Goal: Task Accomplishment & Management: Complete application form

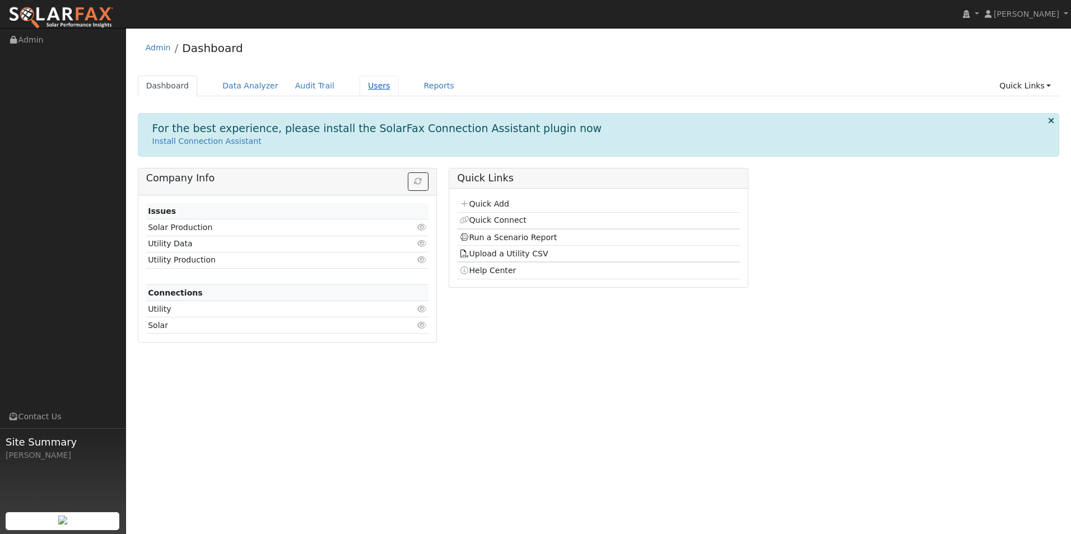
click at [365, 85] on link "Users" at bounding box center [379, 86] width 39 height 21
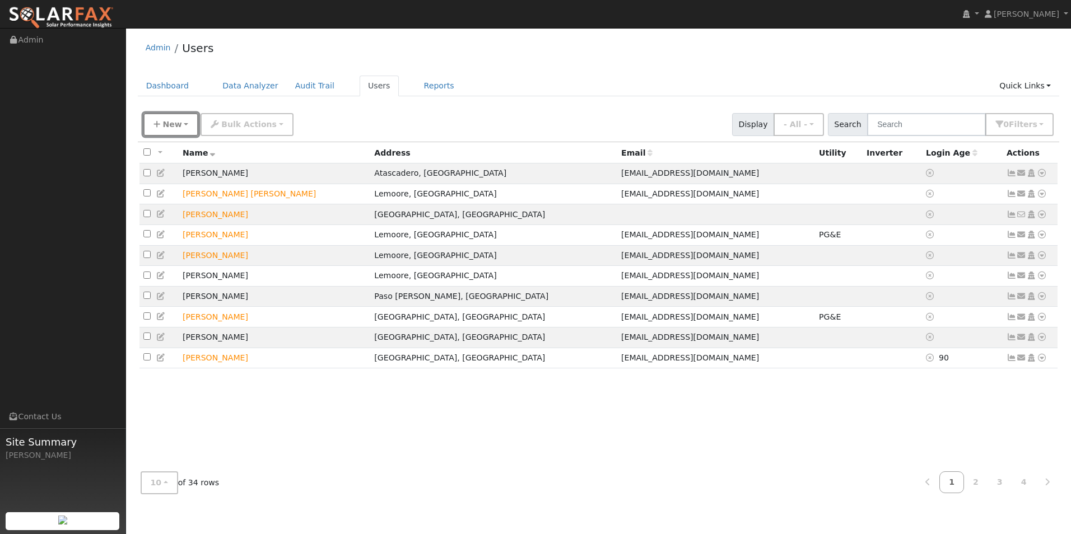
click at [183, 128] on button "New" at bounding box center [170, 124] width 55 height 23
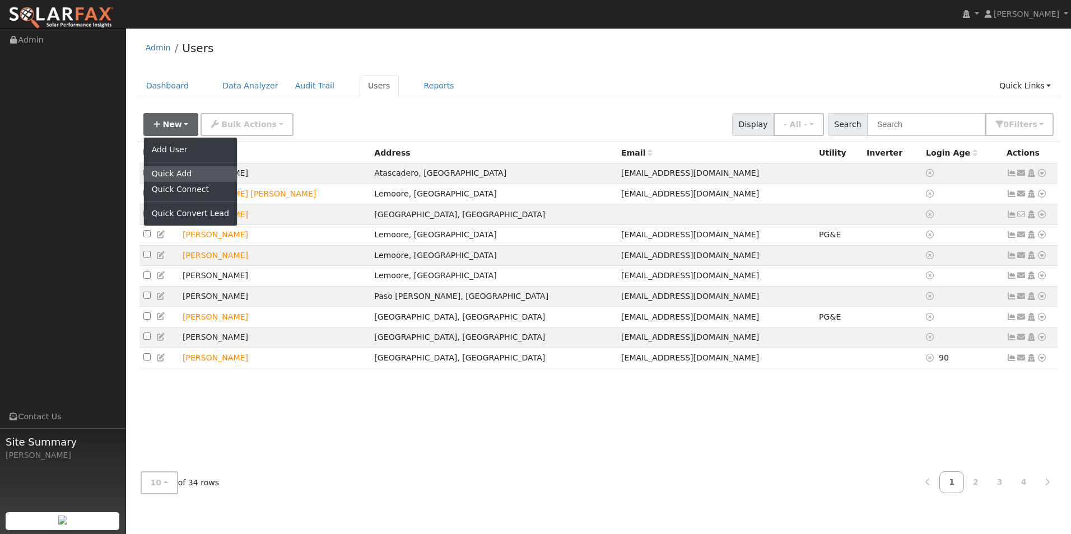
click at [181, 170] on link "Quick Add" at bounding box center [190, 174] width 93 height 16
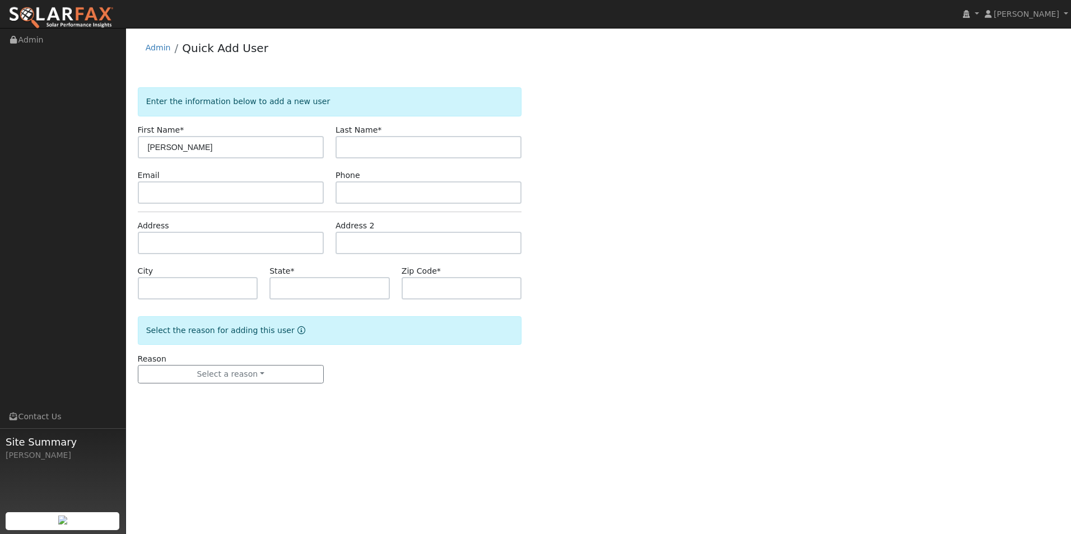
type input "Brianna"
type input "Jones"
paste input "[EMAIL_ADDRESS][DOMAIN_NAME]"
type input "[EMAIL_ADDRESS][DOMAIN_NAME]"
click at [375, 193] on input "text" at bounding box center [428, 192] width 186 height 22
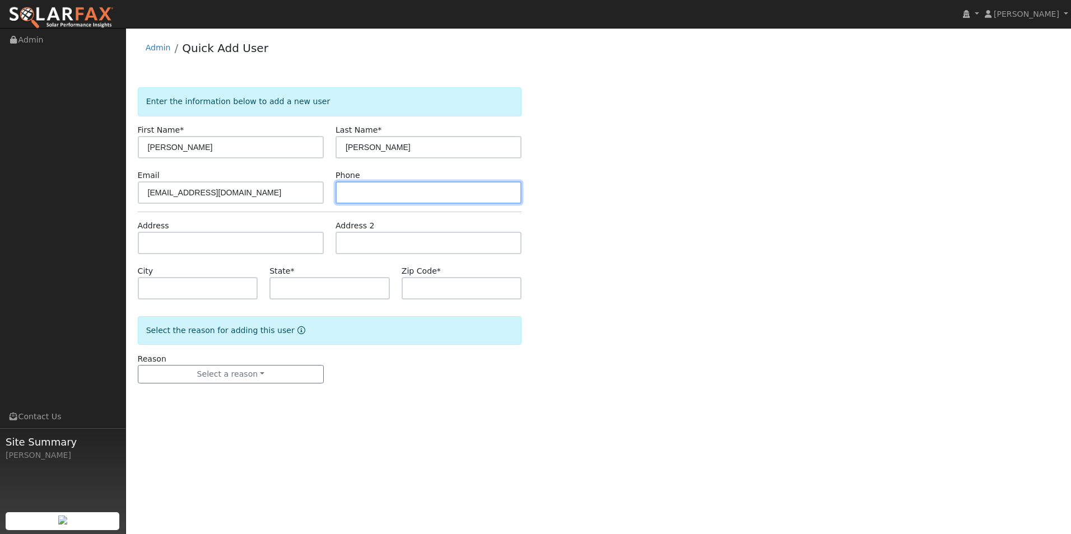
paste input "(805) 748-7298"
type input "(805) 748-7298"
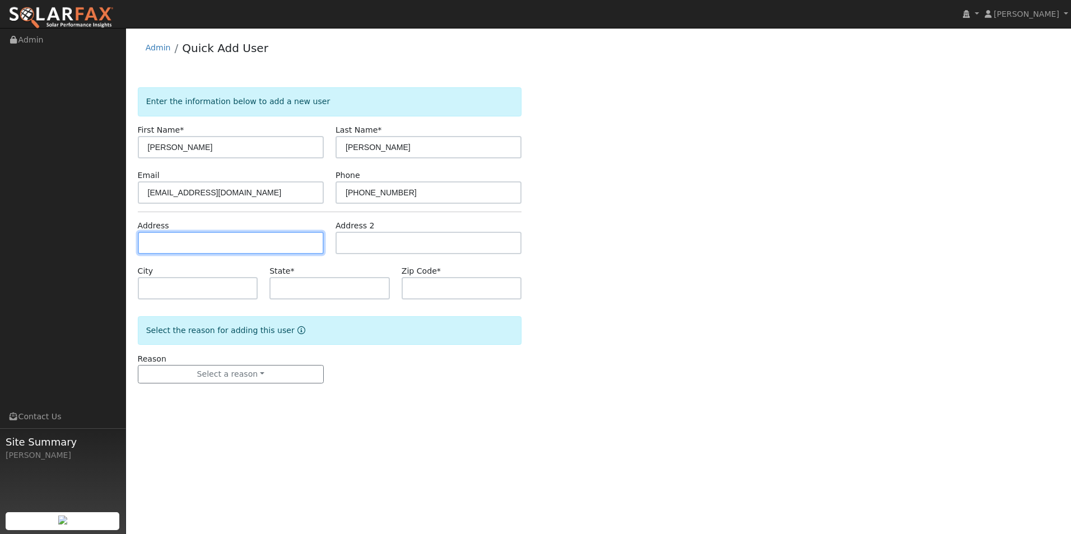
click at [232, 241] on input "text" at bounding box center [231, 243] width 186 height 22
paste input "1326 Nipomo Ave"
type input "1326 Nipomo Street"
type input "San Luis Obispo"
type input "CA"
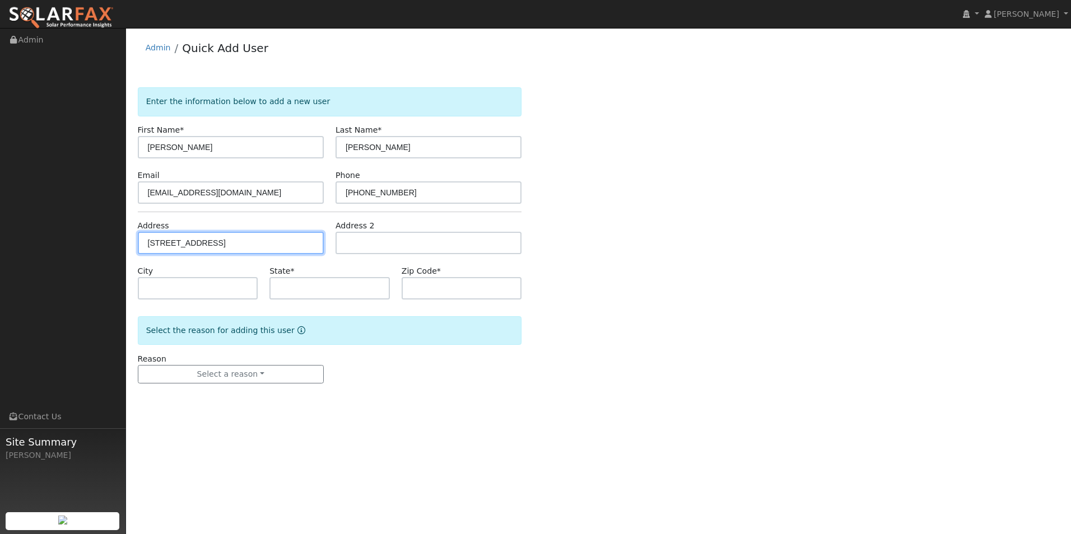
type input "93401"
type input "1326 Nipomo Avenue"
type input "Baywood-Los Osos"
type input "93402"
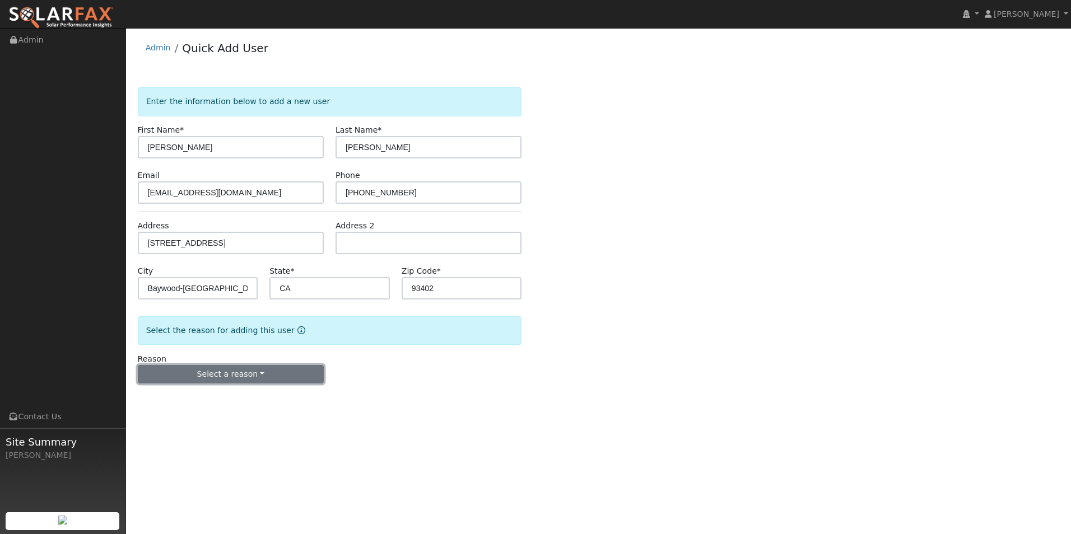
click at [279, 371] on button "Select a reason" at bounding box center [231, 374] width 186 height 19
click at [190, 394] on link "New lead" at bounding box center [200, 398] width 124 height 16
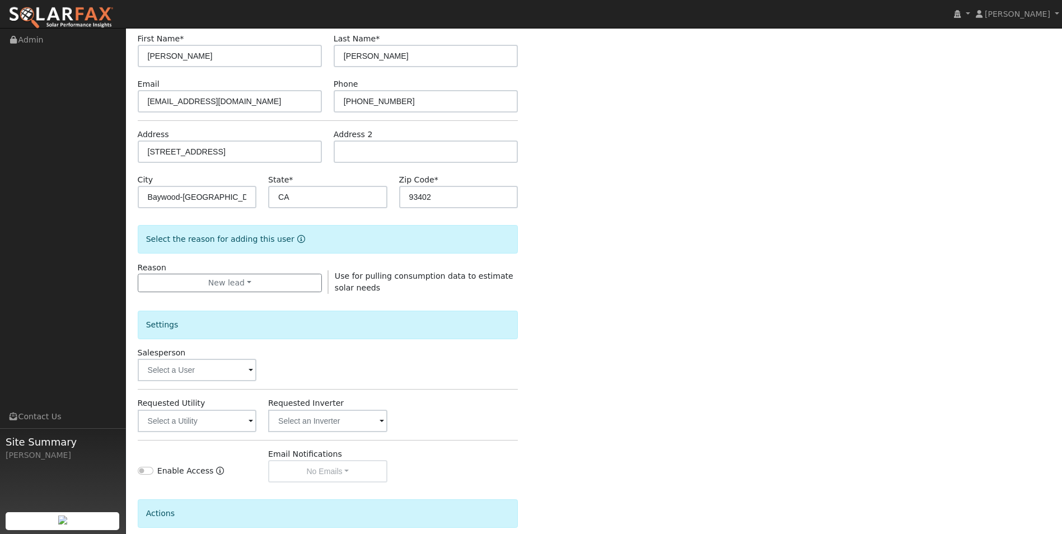
scroll to position [191, 0]
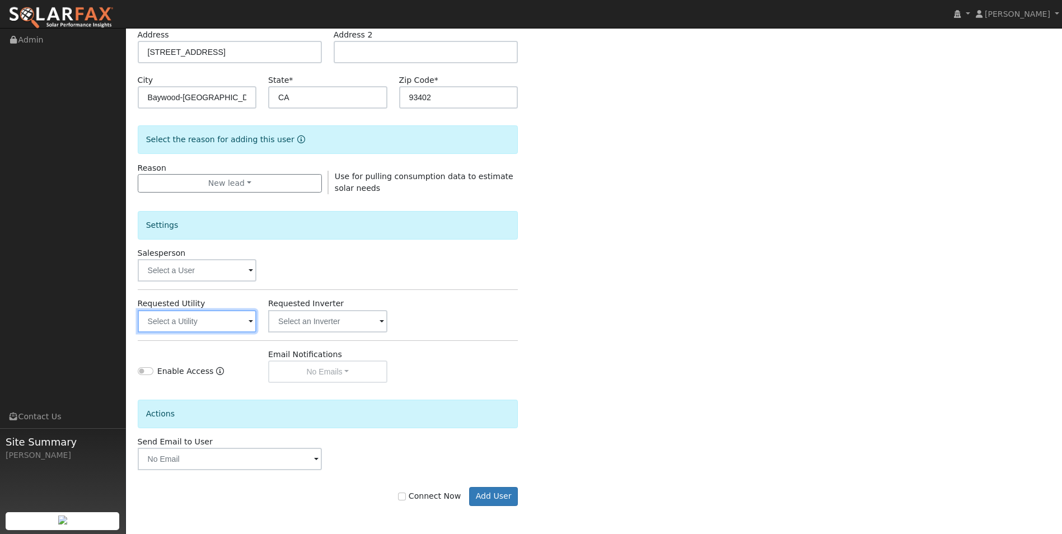
click at [227, 321] on input "text" at bounding box center [197, 321] width 119 height 22
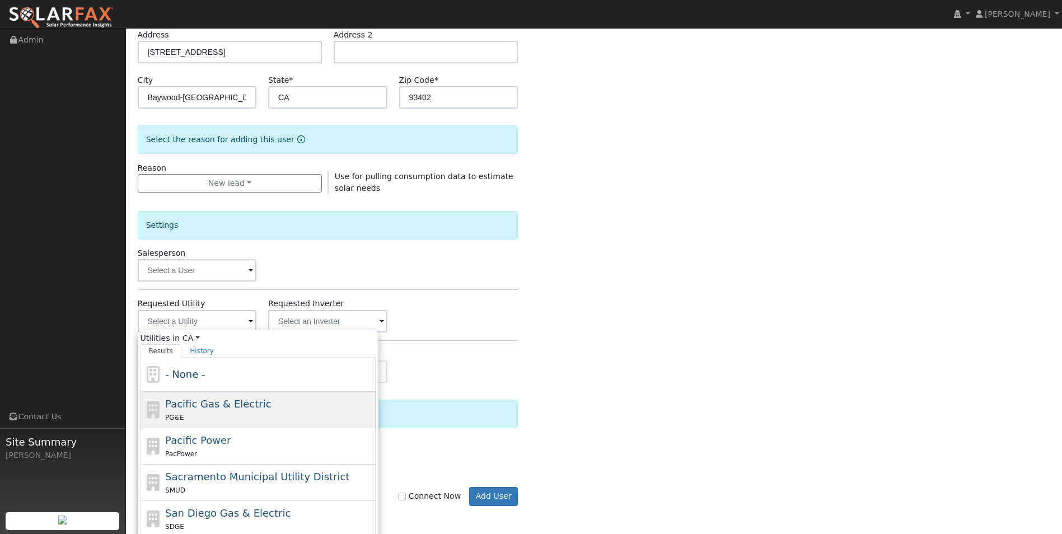
click at [232, 414] on div "PG&E" at bounding box center [269, 418] width 208 height 12
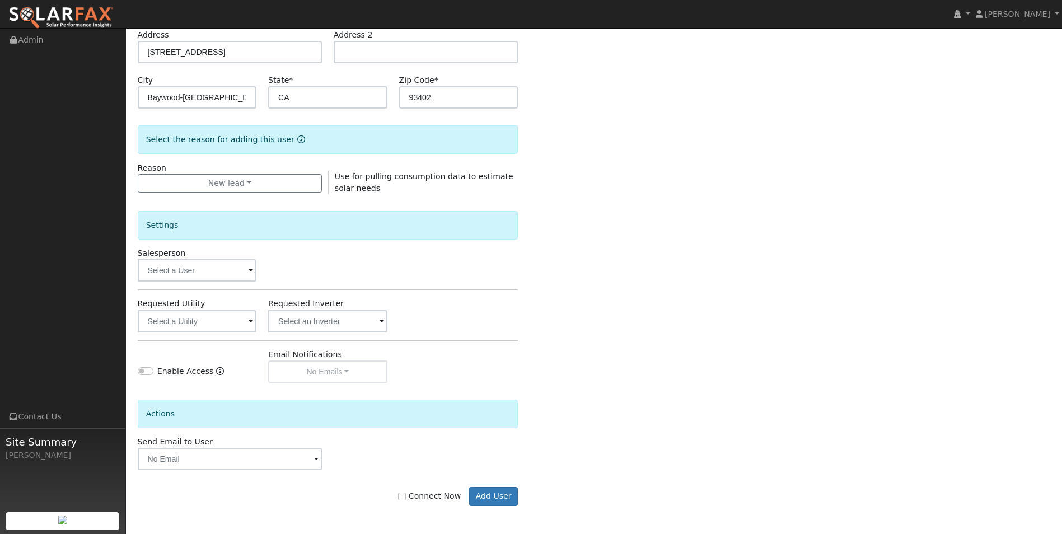
type input "Pacific Gas & Electric"
click at [406, 496] on input "Connect Now" at bounding box center [402, 497] width 8 height 8
checkbox input "true"
click at [498, 493] on button "Add User" at bounding box center [493, 496] width 49 height 19
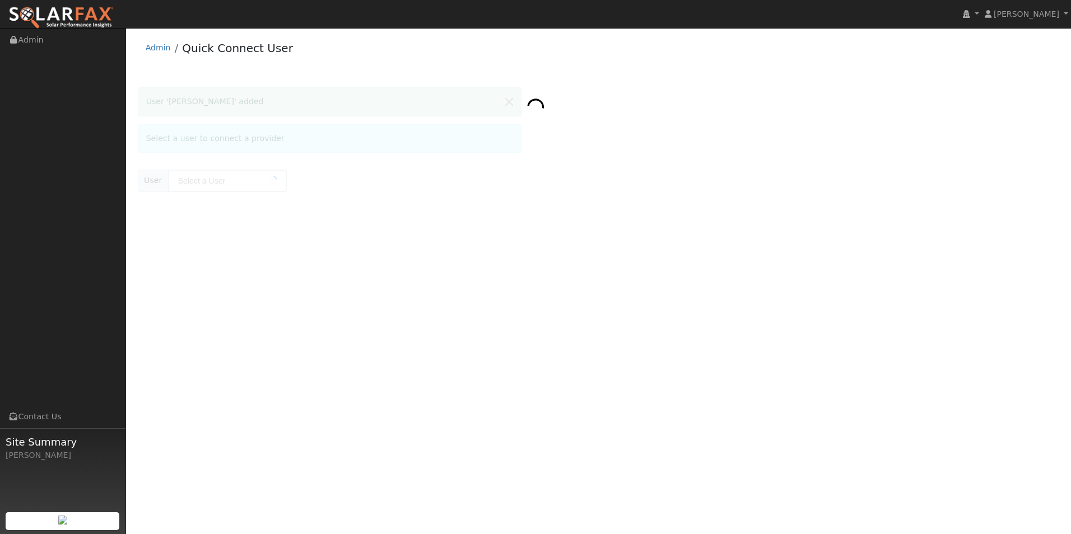
type input "[PERSON_NAME]"
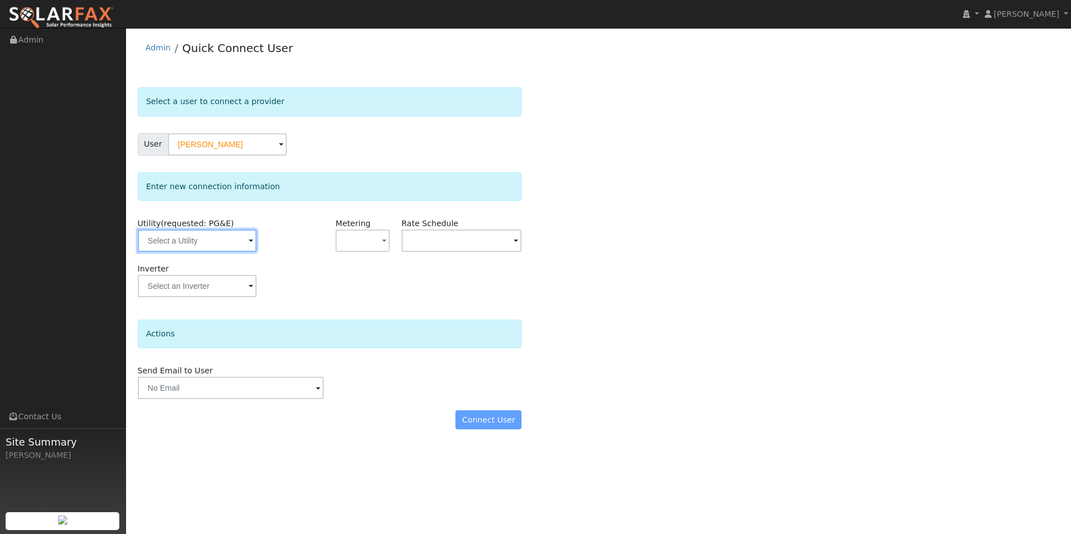
click at [213, 244] on input "text" at bounding box center [197, 241] width 119 height 22
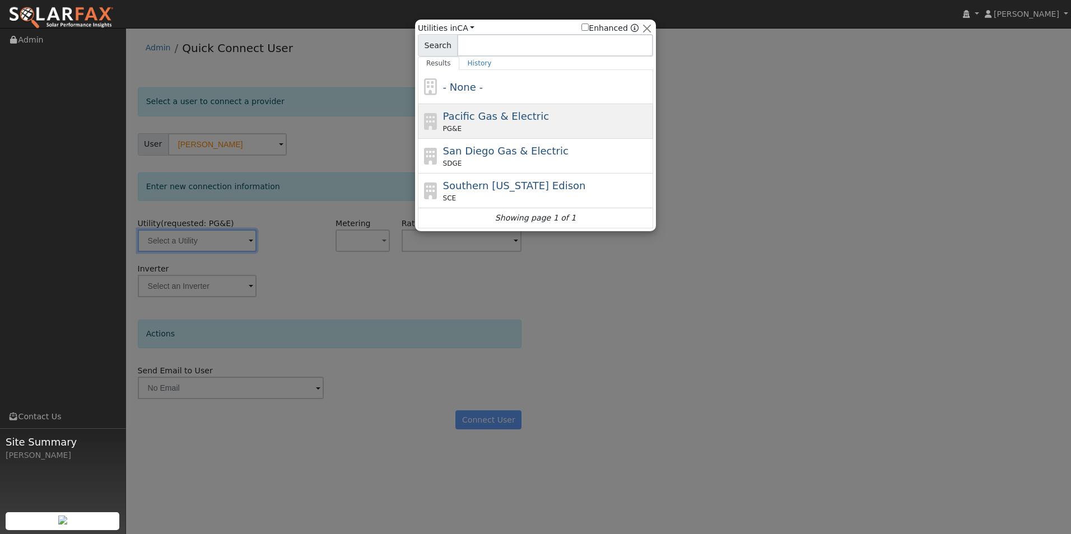
click at [470, 116] on span "Pacific Gas & Electric" at bounding box center [496, 116] width 106 height 12
type input "PG&E"
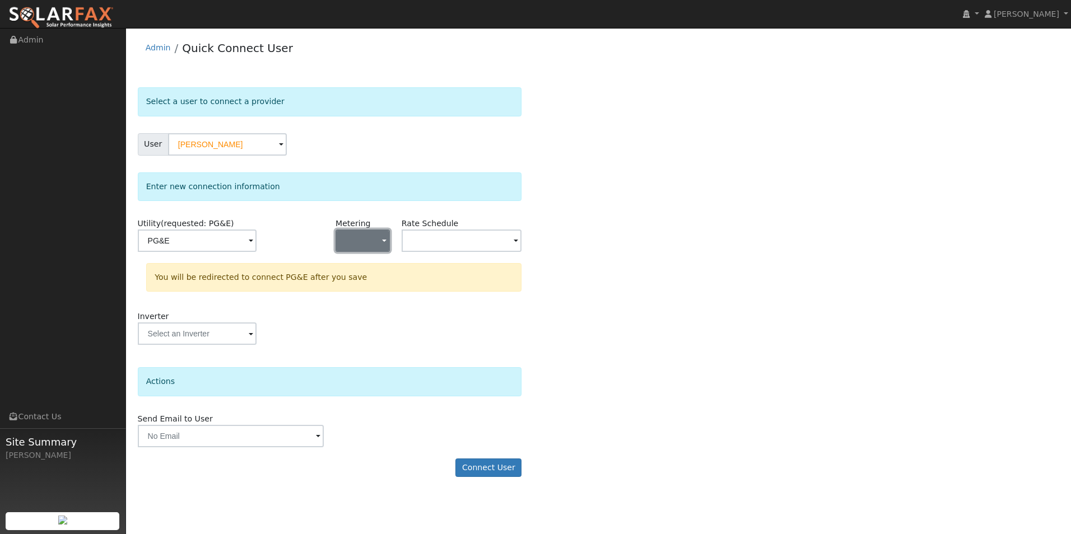
click at [376, 245] on button "button" at bounding box center [362, 241] width 54 height 22
click at [372, 281] on link "NEM" at bounding box center [375, 281] width 78 height 16
click at [257, 237] on input "text" at bounding box center [197, 241] width 119 height 22
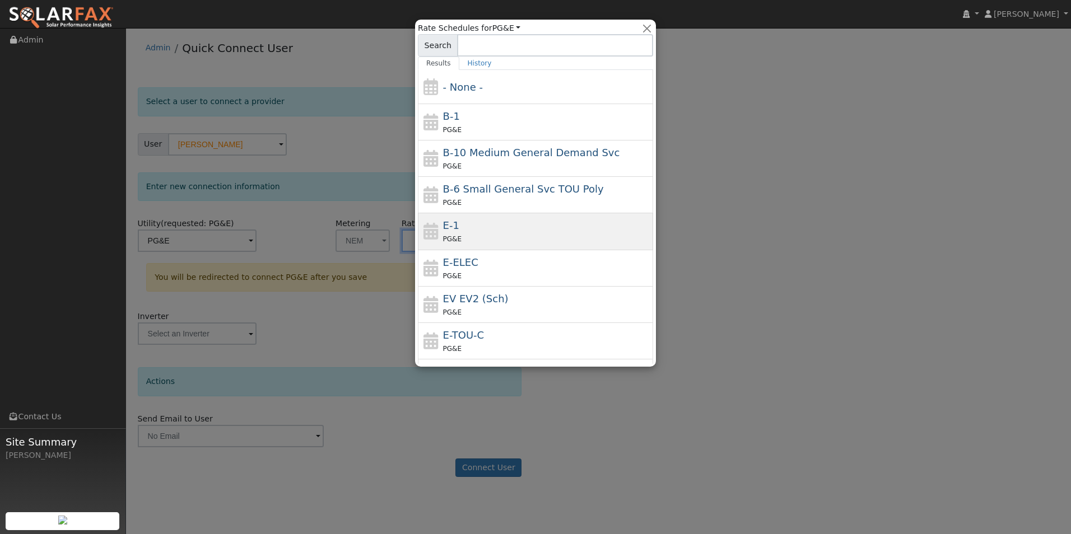
click at [494, 236] on div "PG&E" at bounding box center [547, 239] width 208 height 12
type input "E-1"
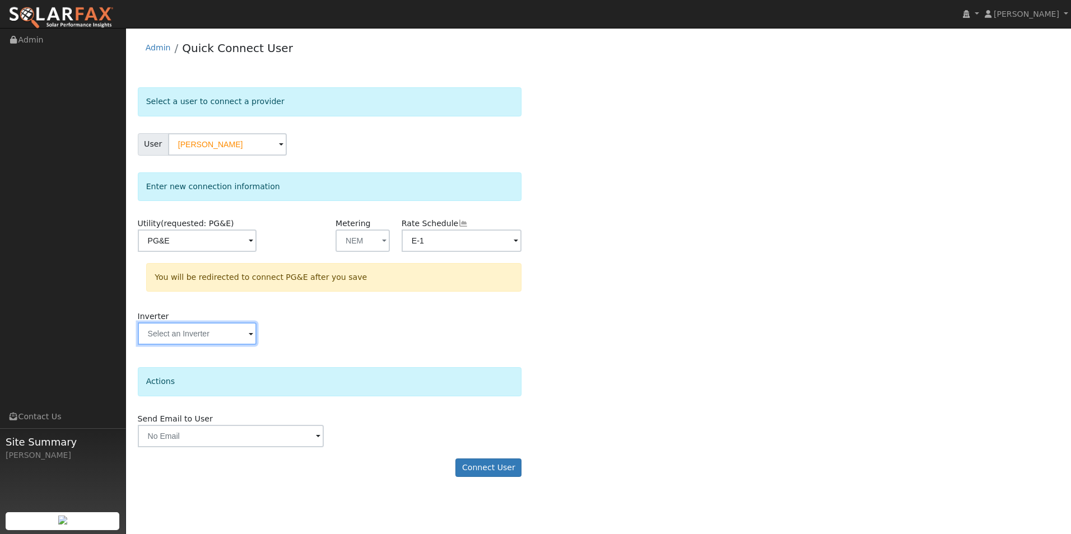
click at [212, 252] on input "text" at bounding box center [197, 241] width 119 height 22
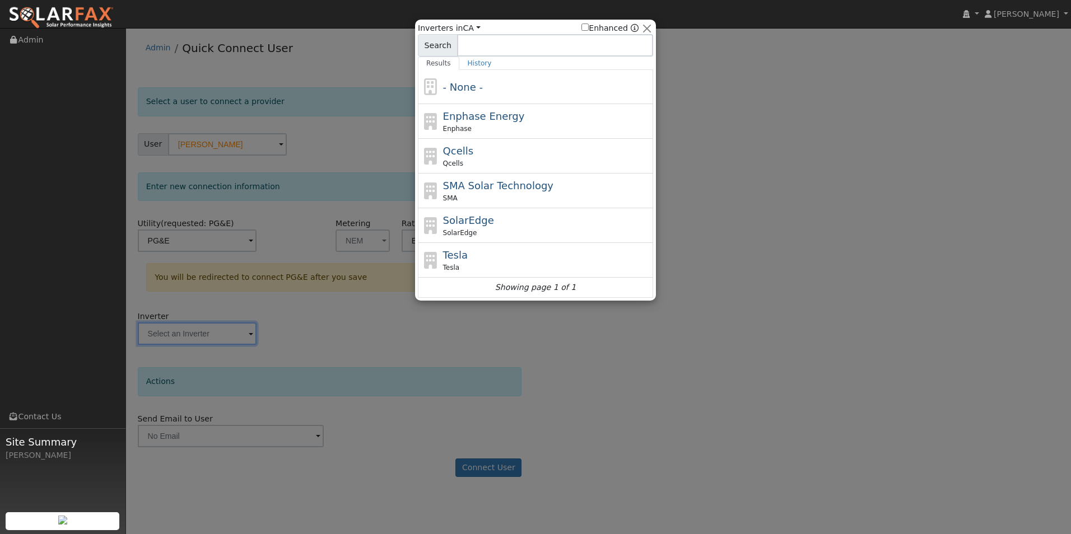
click at [407, 335] on div at bounding box center [535, 267] width 1071 height 534
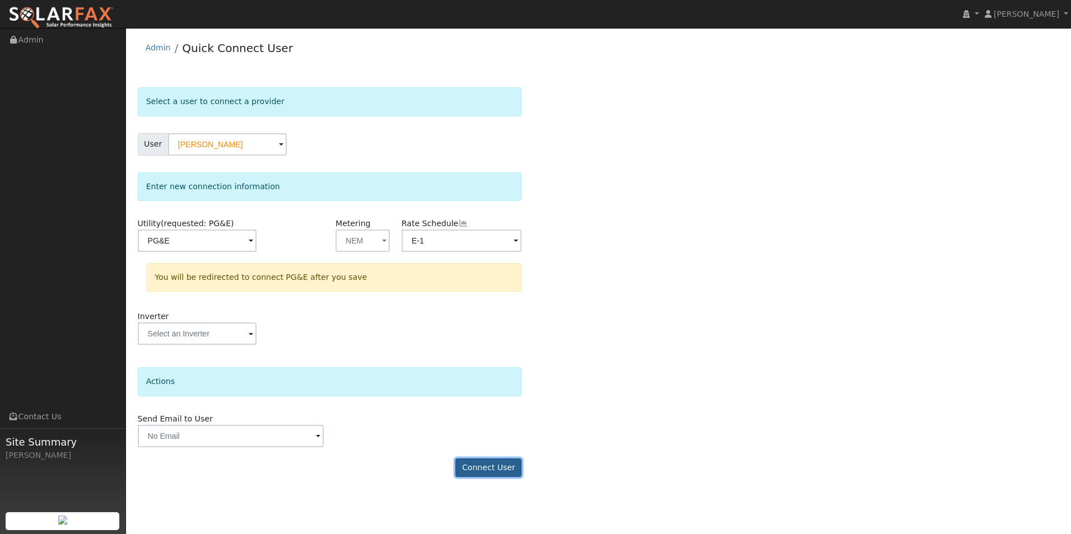
click at [493, 474] on button "Connect User" at bounding box center [488, 468] width 66 height 19
